Goal: Navigation & Orientation: Find specific page/section

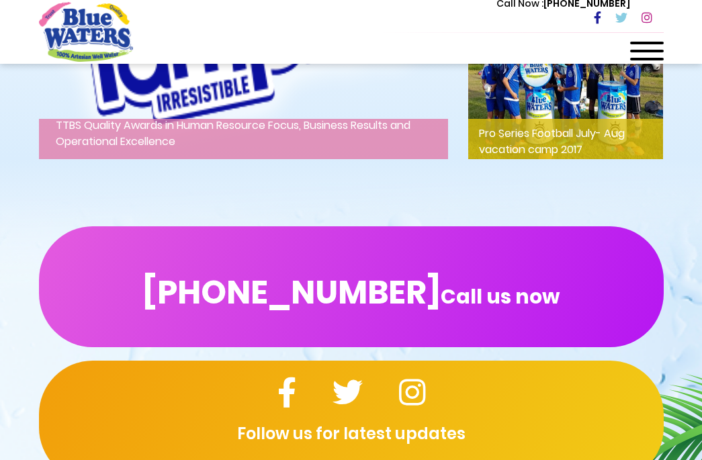
scroll to position [2083, 0]
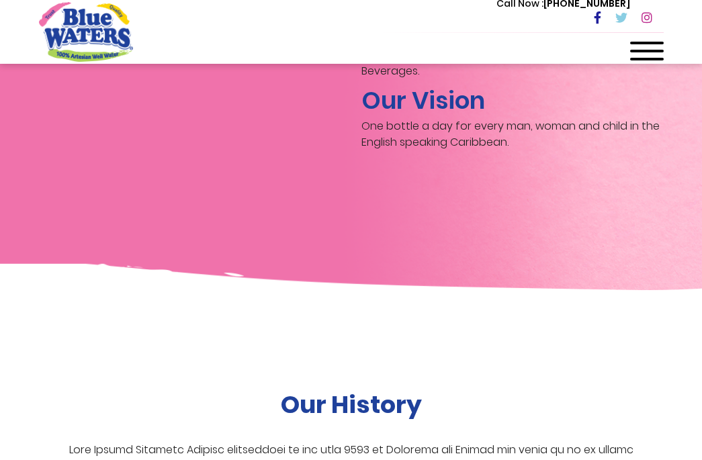
scroll to position [2104, 0]
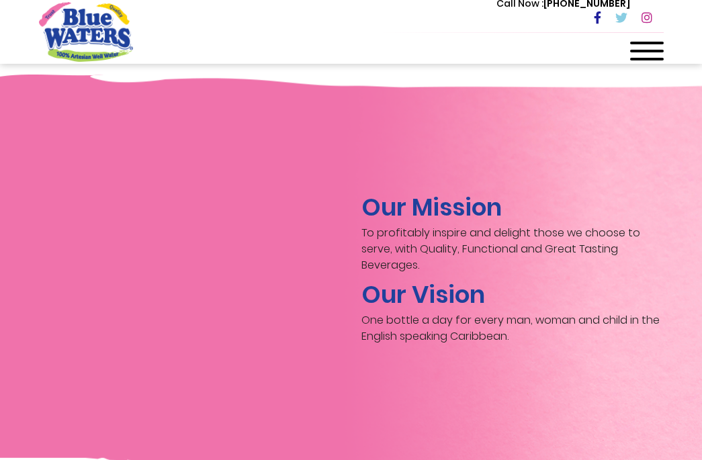
click at [650, 42] on span at bounding box center [647, 43] width 34 height 3
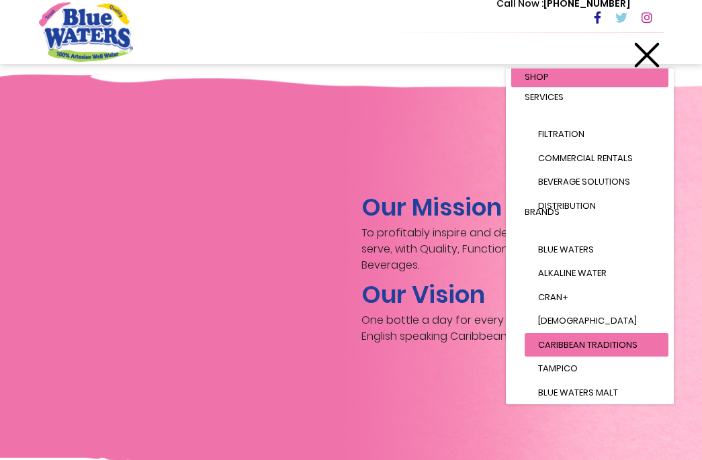
scroll to position [0, 0]
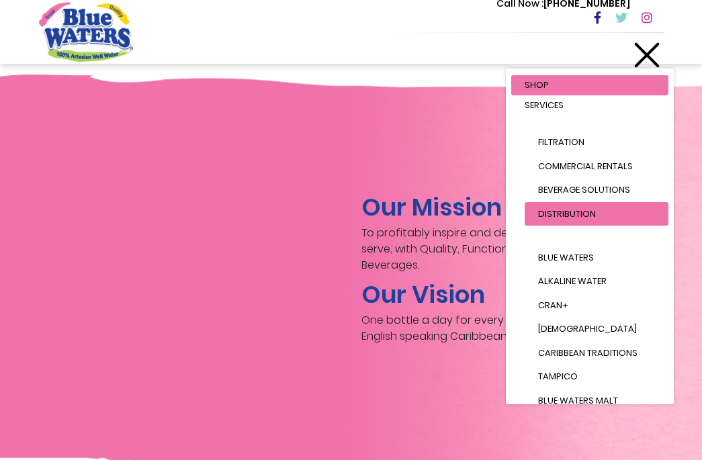
click at [592, 218] on span "Distribution" at bounding box center [567, 214] width 58 height 13
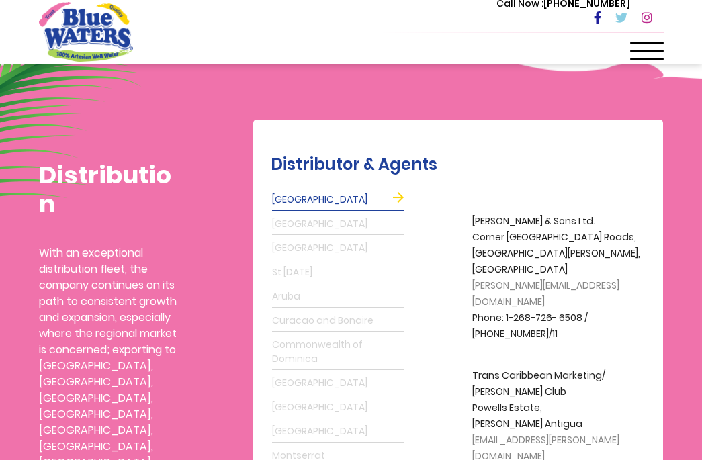
scroll to position [269, 0]
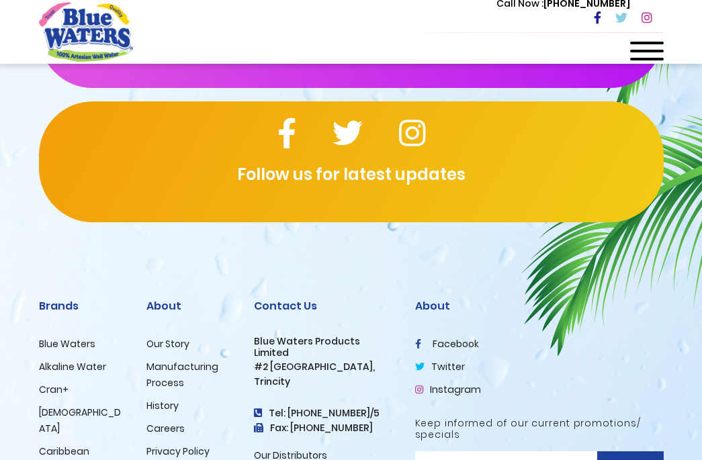
scroll to position [3649, 0]
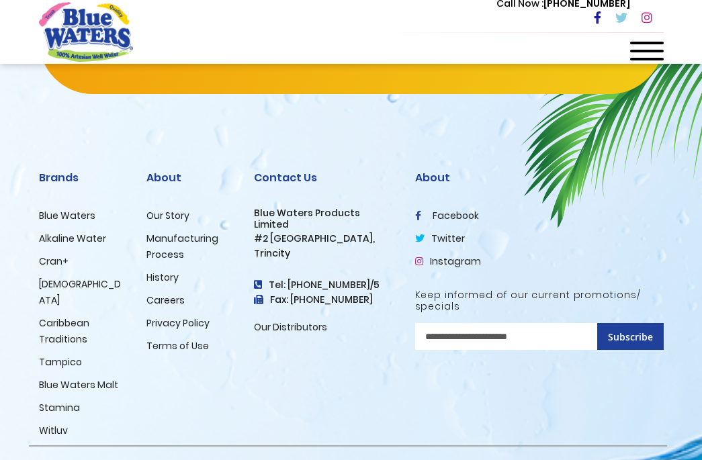
click at [60, 424] on link "Witluv" at bounding box center [53, 430] width 29 height 13
